Goal: Find specific page/section: Find specific page/section

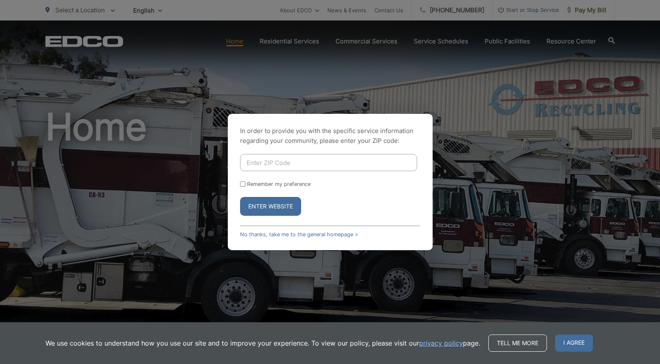
click at [274, 168] on input "Enter ZIP Code" at bounding box center [328, 162] width 177 height 17
type input "92078"
click at [268, 211] on button "Enter Website" at bounding box center [270, 206] width 61 height 19
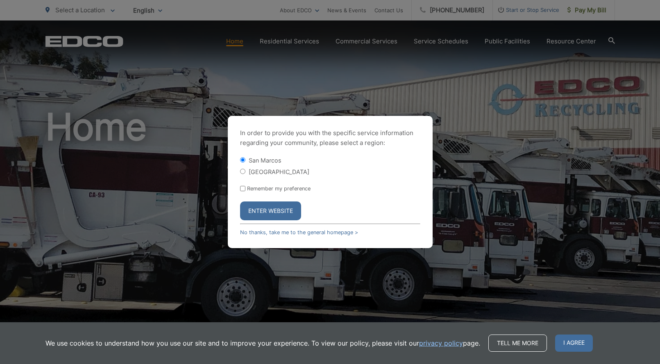
click at [266, 211] on button "Enter Website" at bounding box center [270, 211] width 61 height 19
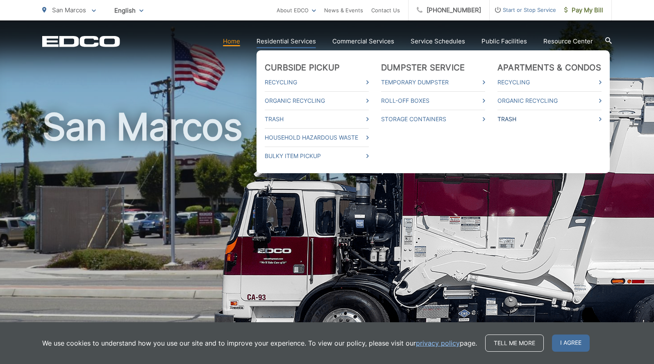
click at [516, 116] on link "Trash" at bounding box center [549, 119] width 104 height 10
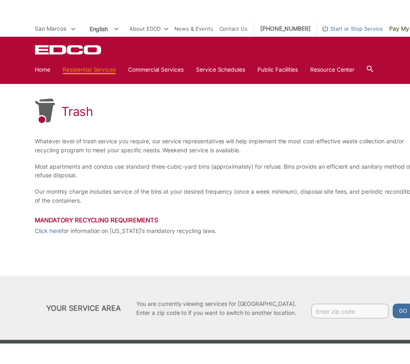
scroll to position [44, 0]
